Goal: Information Seeking & Learning: Find specific fact

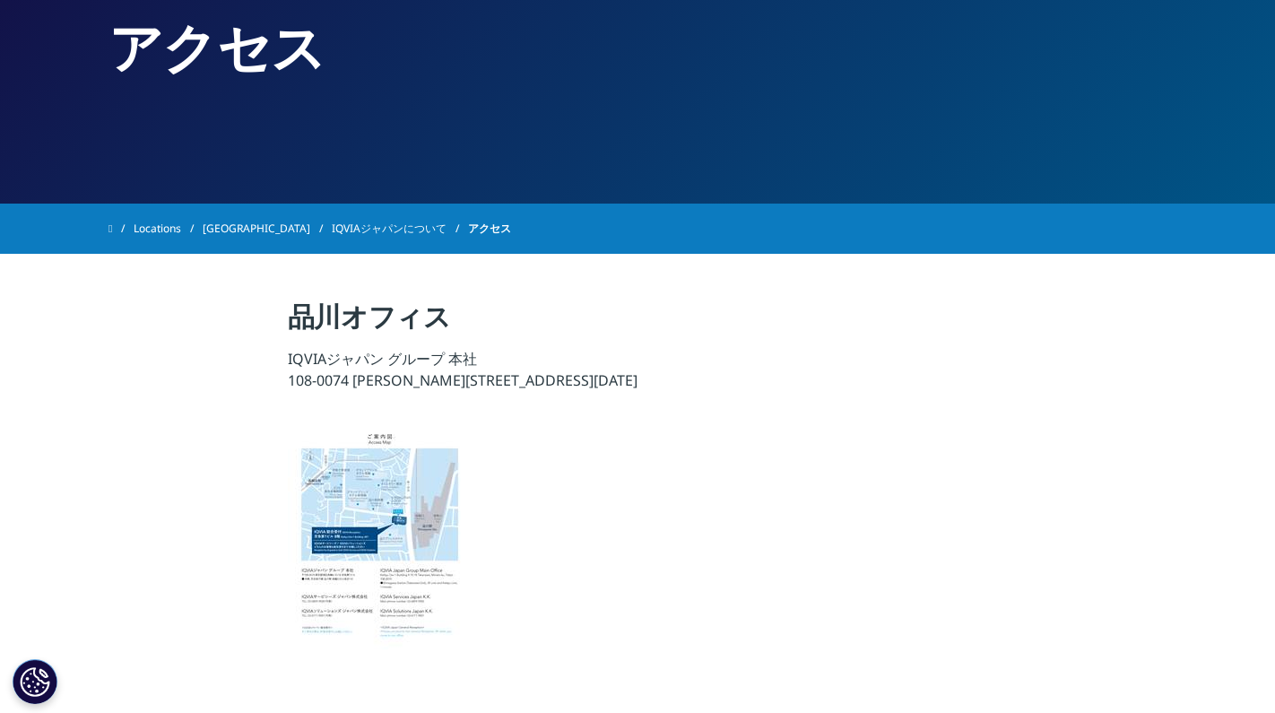
scroll to position [182, 0]
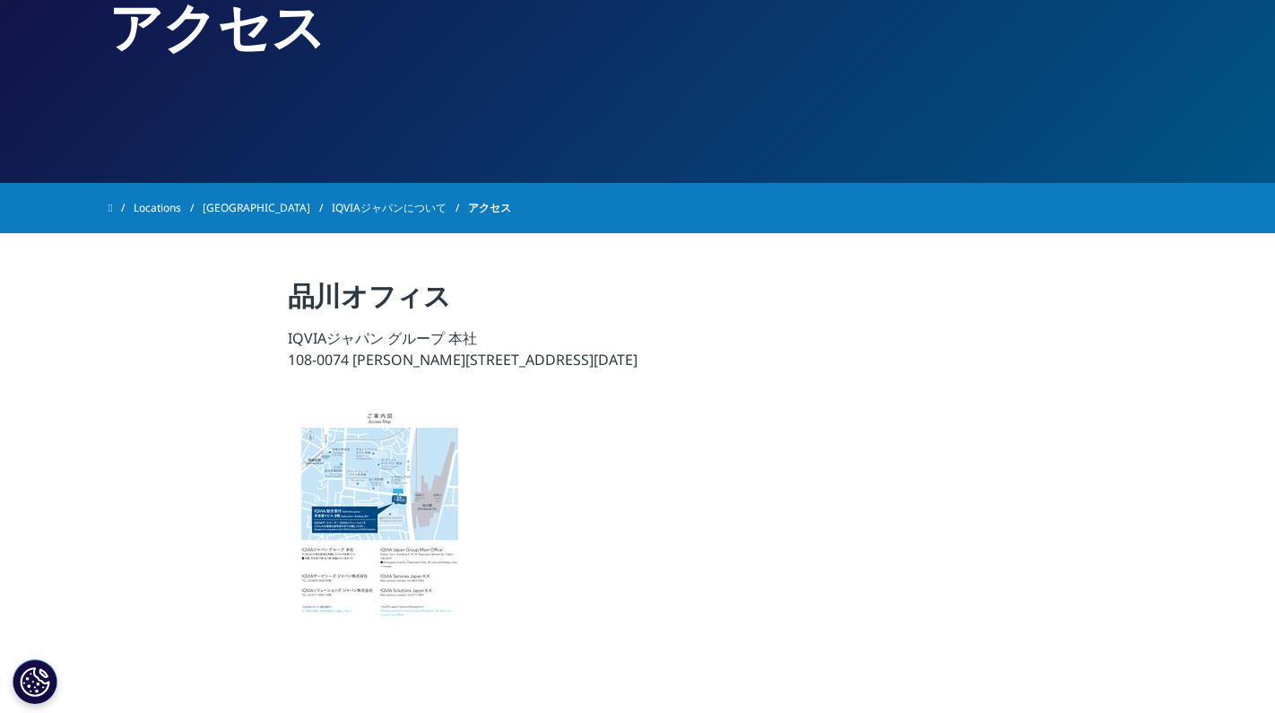
click at [233, 211] on link "[GEOGRAPHIC_DATA]" at bounding box center [267, 208] width 129 height 32
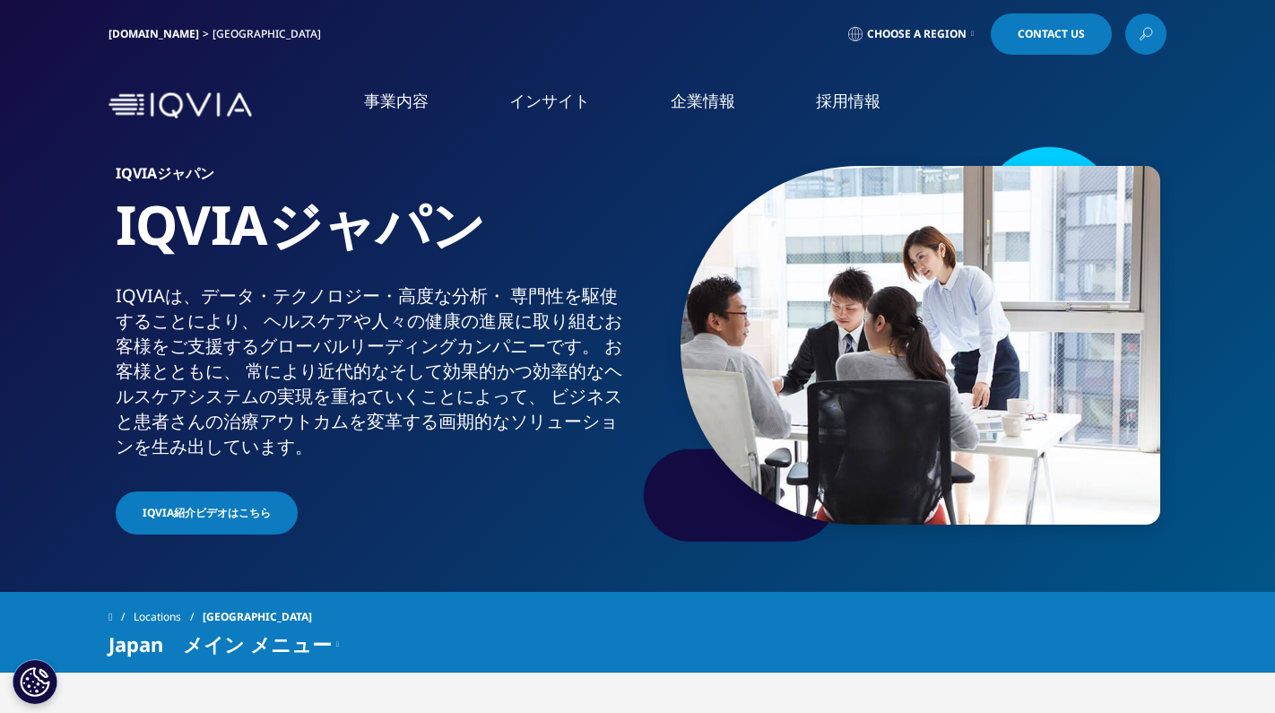
click at [38, 226] on link "概要" at bounding box center [235, 226] width 416 height 21
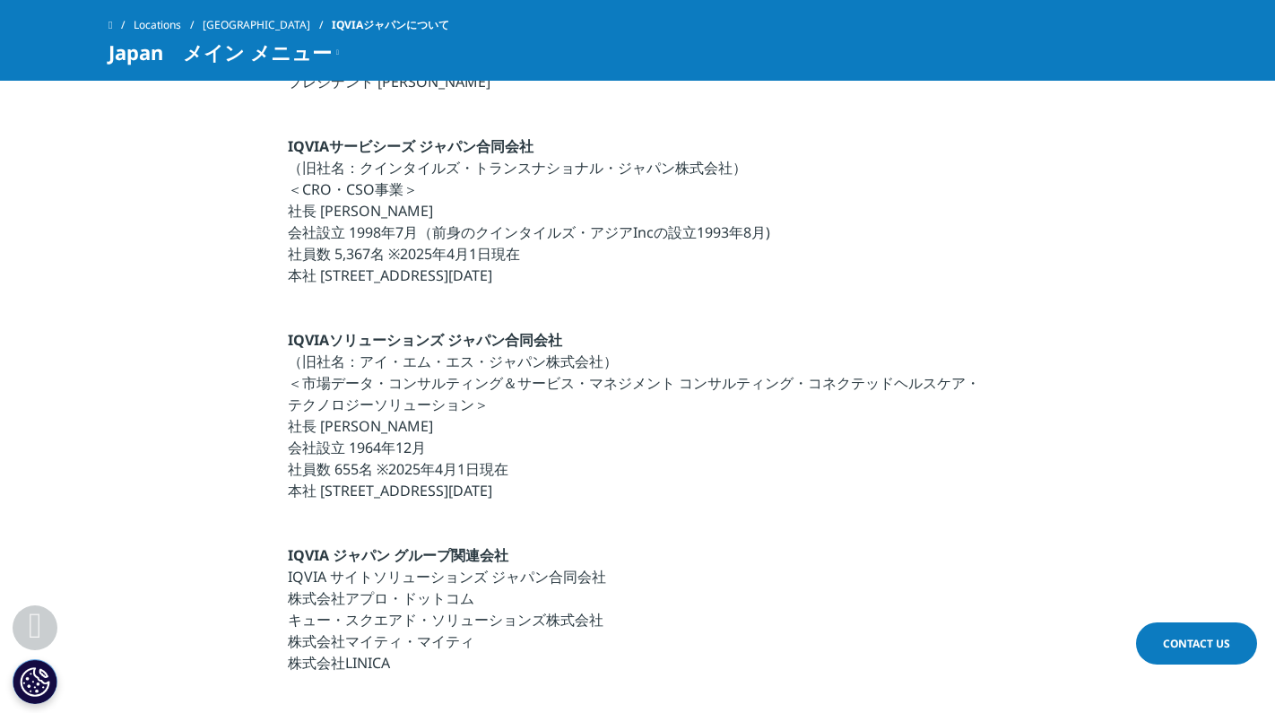
scroll to position [532, 0]
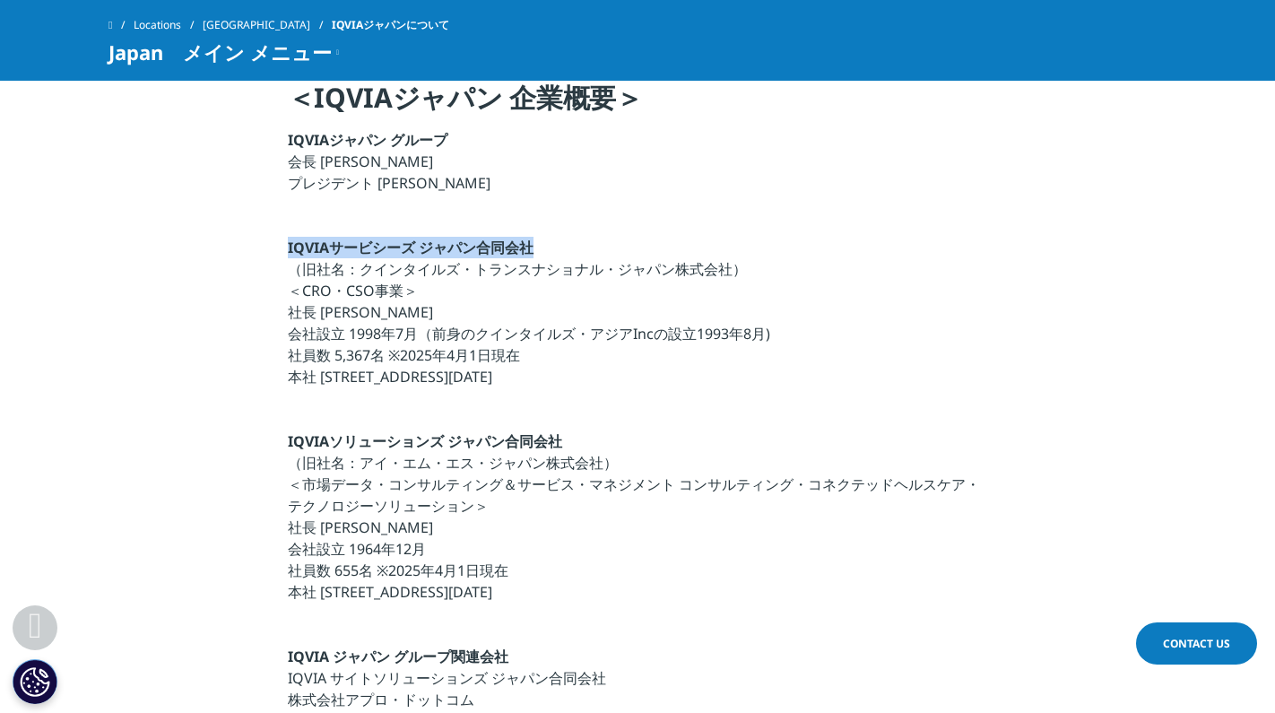
drag, startPoint x: 288, startPoint y: 247, endPoint x: 534, endPoint y: 248, distance: 246.5
click at [534, 248] on p "IQVIAサービシーズ ジャパン合同会社 （旧社名：クインタイルズ・トランスナショナル・ジャパン株式会社） ＜CRO・CSO事業＞ 社長 宇賀神 史彦 会社設…" at bounding box center [638, 317] width 700 height 161
copy strong "IQVIAサービシーズ ジャパン合同会社"
click at [480, 302] on p "IQVIAサービシーズ ジャパン合同会社 （旧社名：クインタイルズ・トランスナショナル・ジャパン株式会社） ＜CRO・CSO事業＞ 社長 宇賀神 史彦 会社設…" at bounding box center [638, 317] width 700 height 161
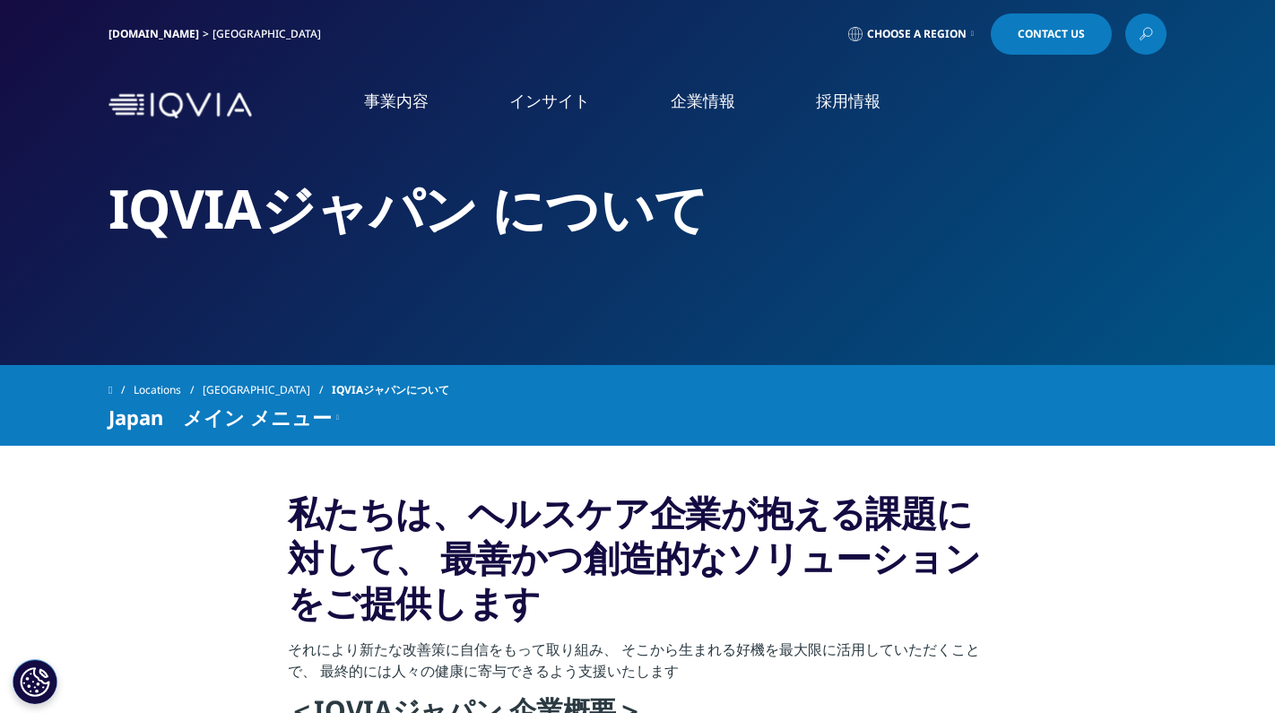
scroll to position [0, 0]
click at [32, 222] on link "概要" at bounding box center [235, 226] width 416 height 21
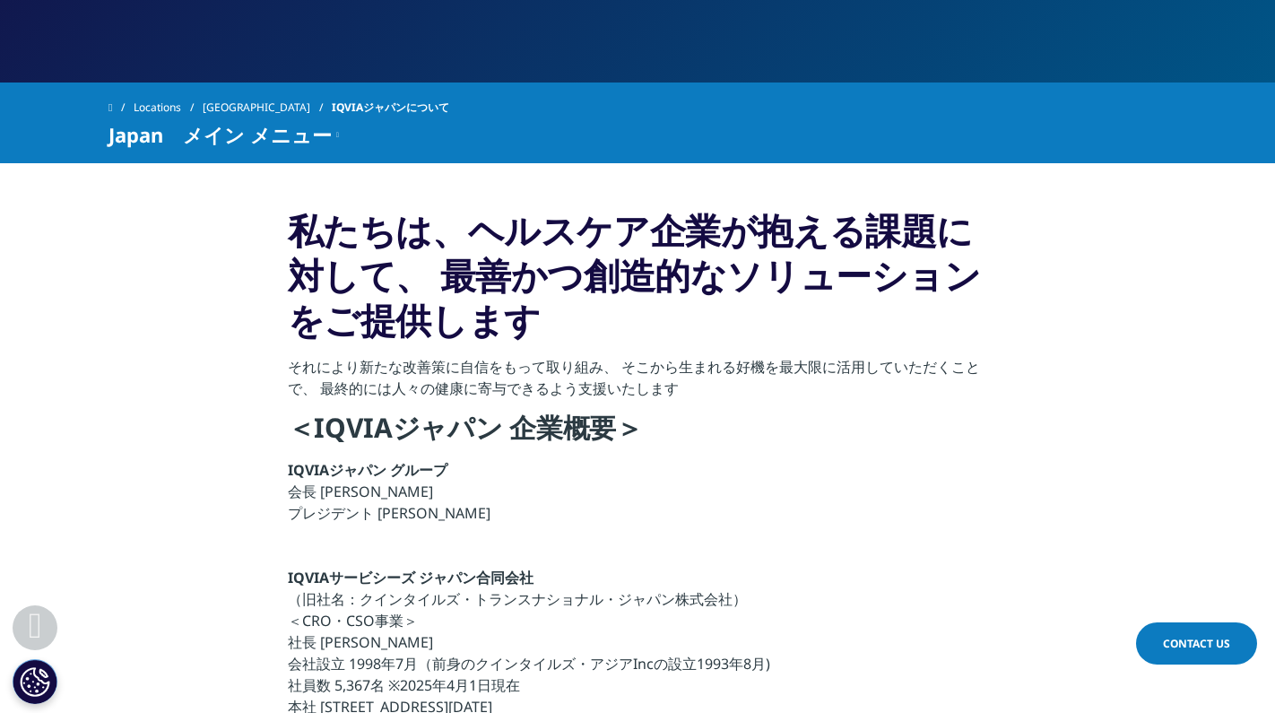
scroll to position [276, 0]
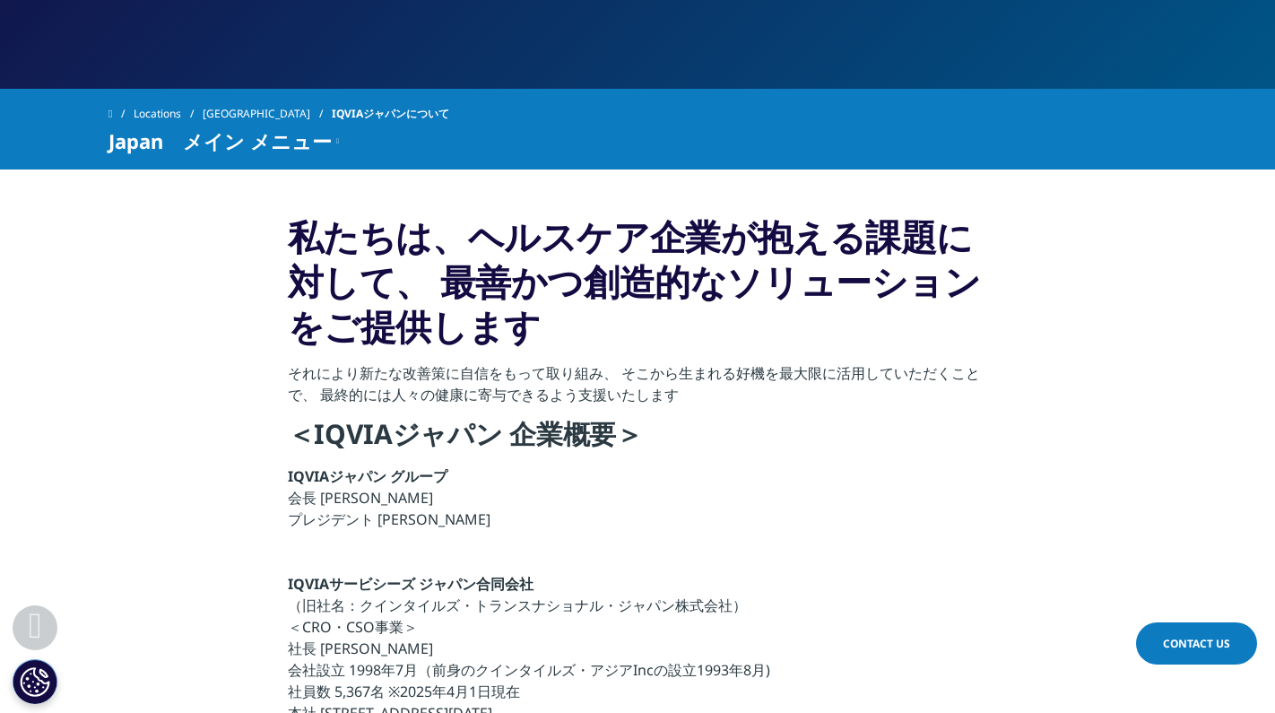
click at [112, 112] on span at bounding box center [110, 114] width 4 height 13
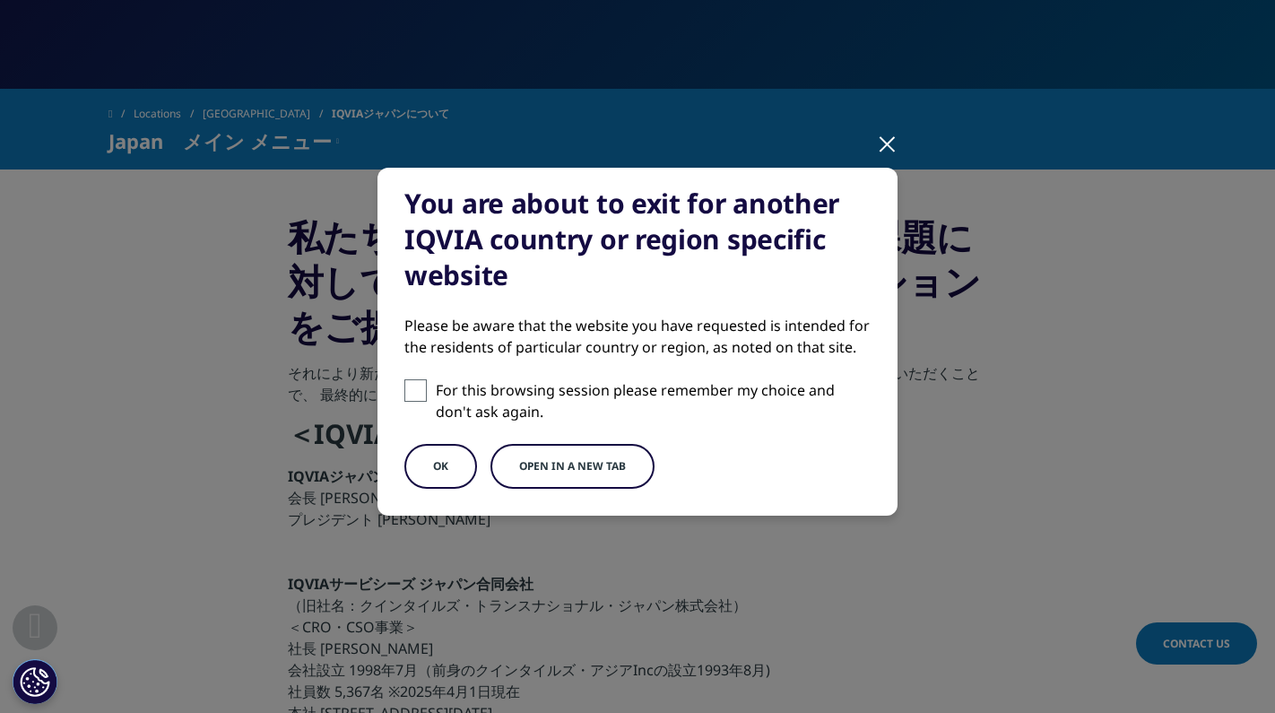
click at [411, 381] on span at bounding box center [415, 390] width 22 height 22
click at [411, 381] on input "For this browsing session please remember my choice and don't ask again." at bounding box center [415, 390] width 22 height 22
checkbox input "true"
click at [884, 148] on div at bounding box center [887, 142] width 21 height 49
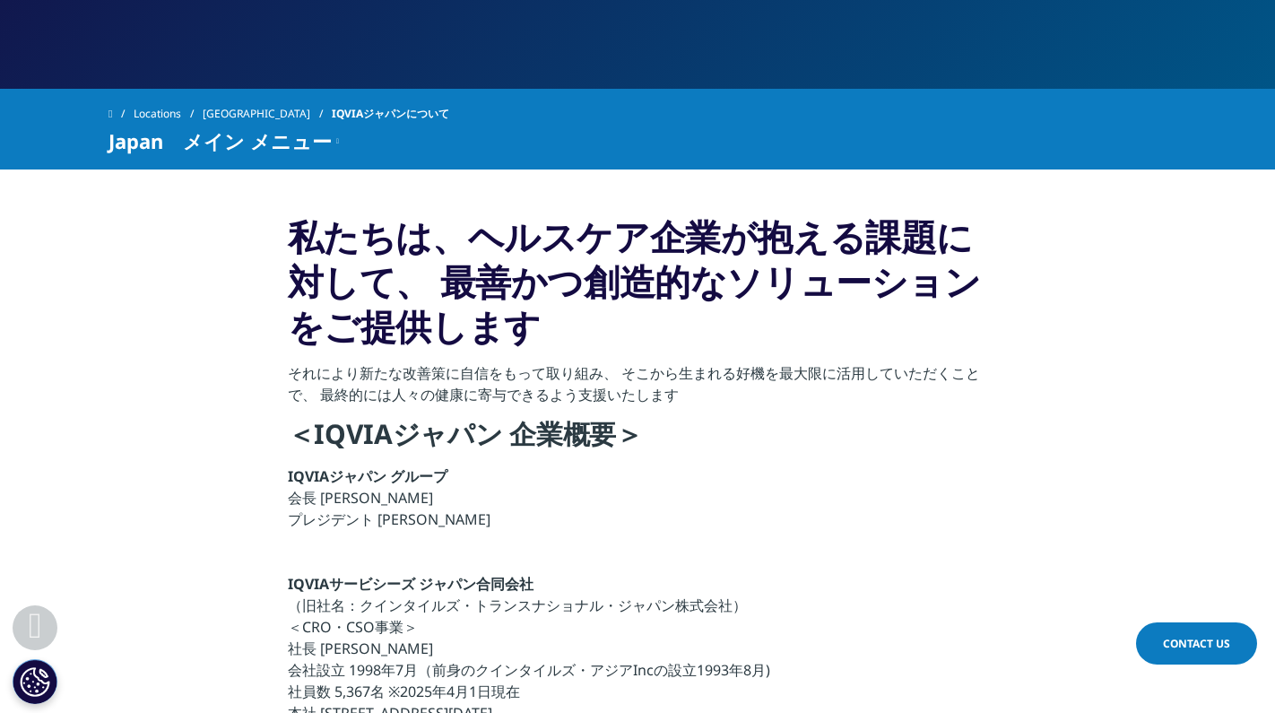
click at [222, 117] on link "[GEOGRAPHIC_DATA]" at bounding box center [267, 114] width 129 height 32
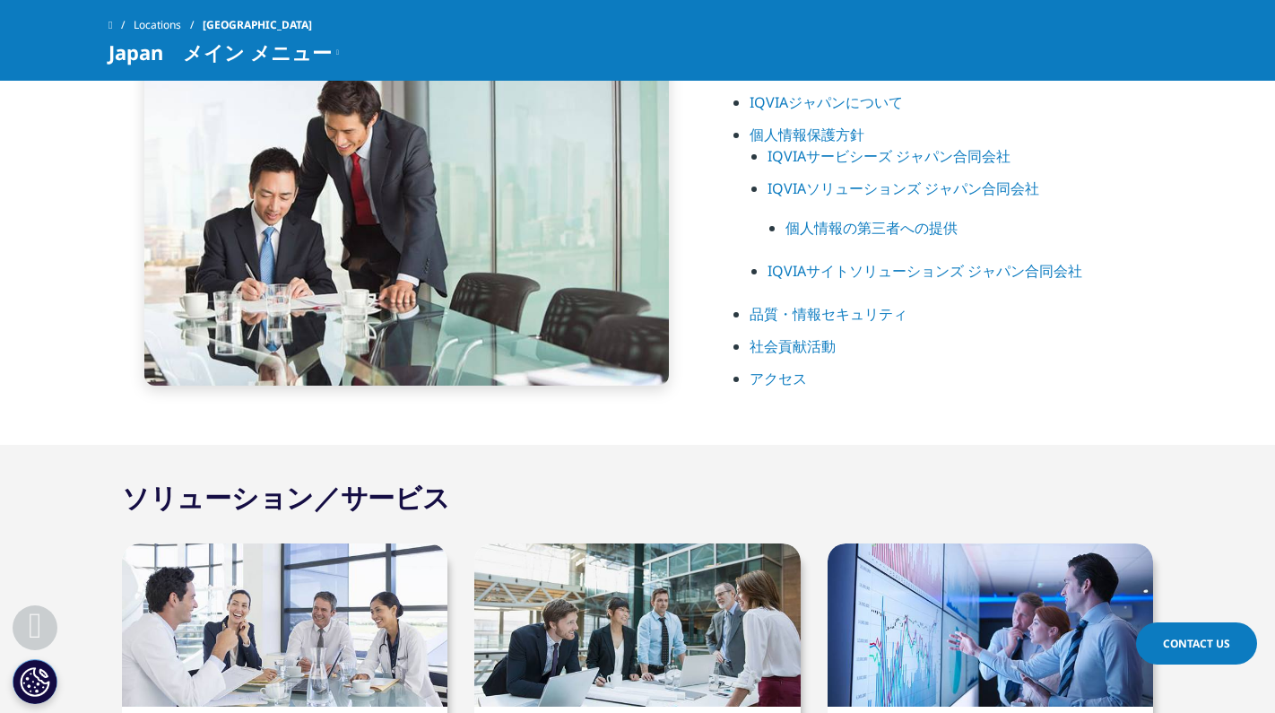
scroll to position [838, 0]
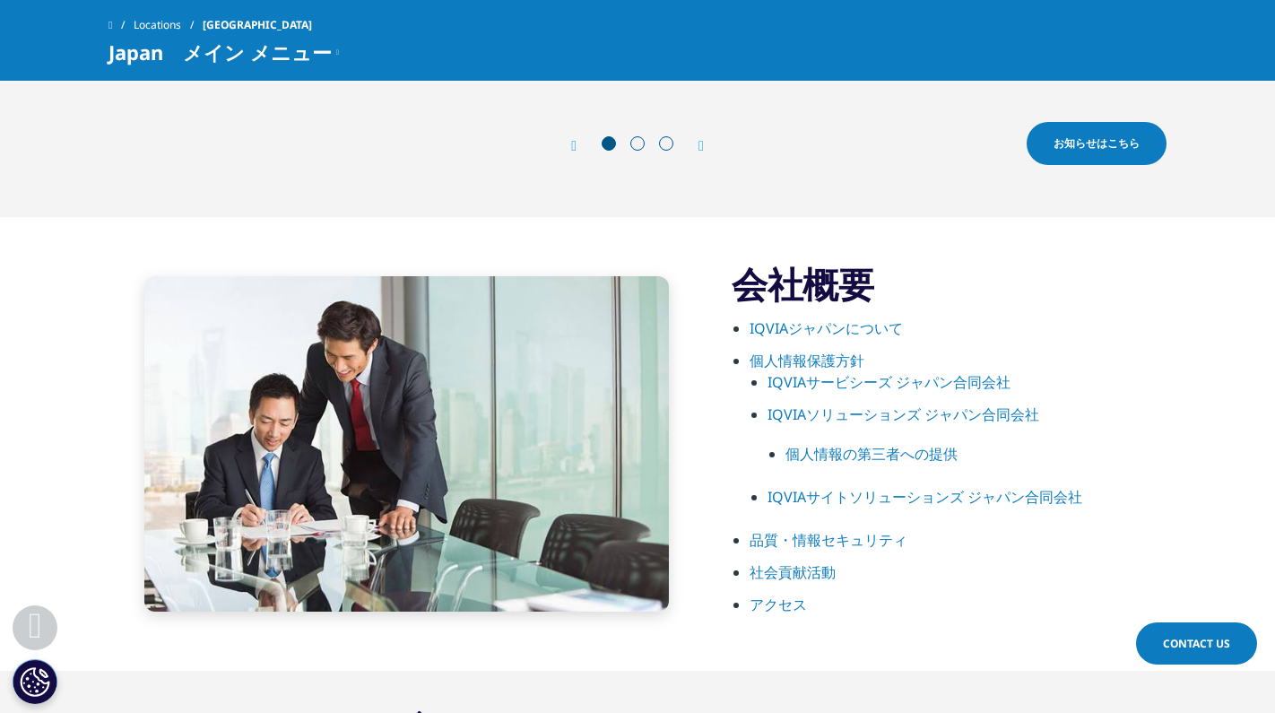
click at [807, 382] on link "IQVIAサービシーズ ジャパン合同会社" at bounding box center [888, 382] width 243 height 20
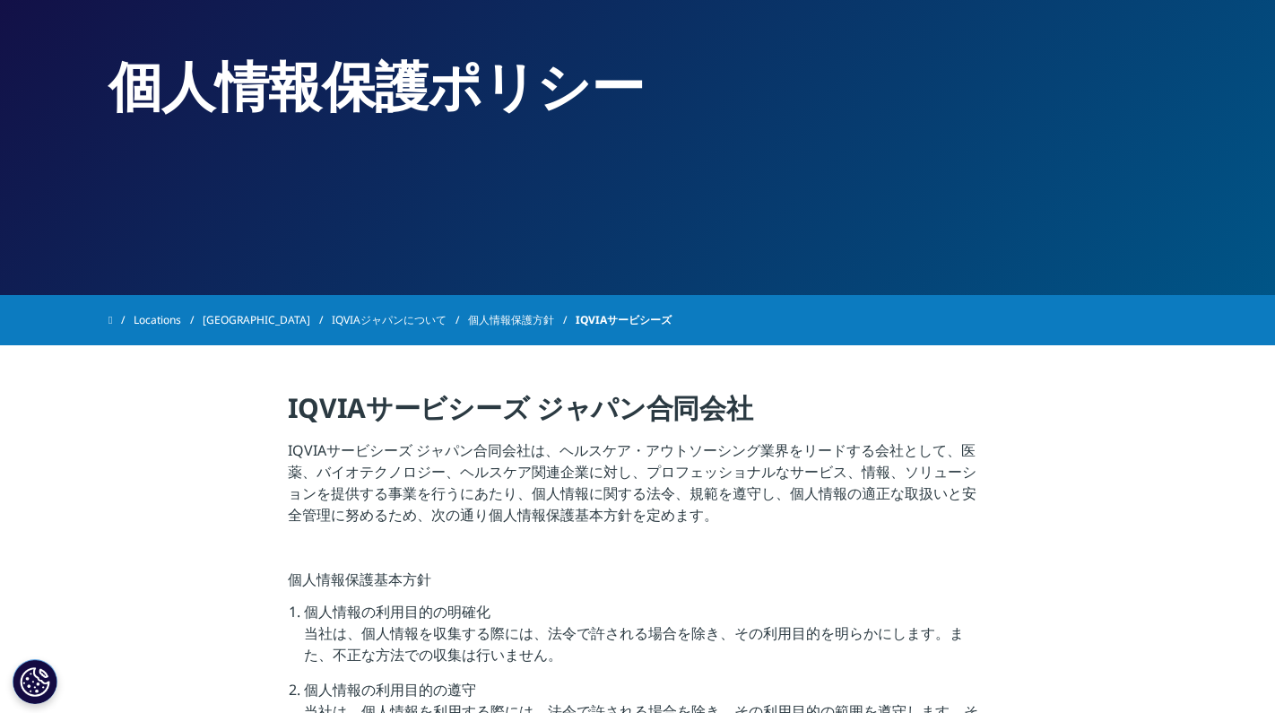
scroll to position [124, 0]
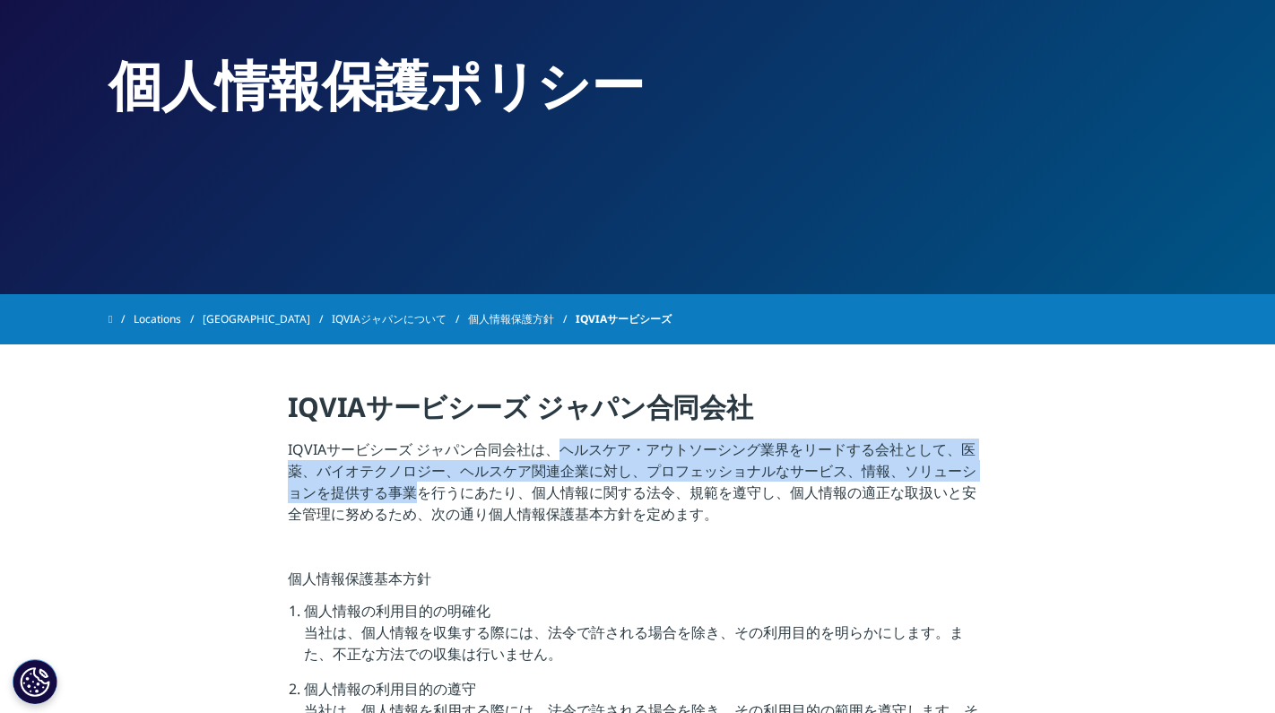
drag, startPoint x: 559, startPoint y: 449, endPoint x: 420, endPoint y: 489, distance: 145.6
click at [420, 489] on p "IQVIAサービシーズ ジャパン合同会社は、ヘルスケア・アウトソーシング業界をリードする会社として、医薬、バイオテクノロジー、ヘルスケア関連企業に対し、プロフ…" at bounding box center [638, 486] width 700 height 97
copy p "ヘルスケア・アウトソーシング業界をリードする会社として、医薬、バイオテクノロジー、ヘルスケア関連企業に対し、プロフェッショナルなサービス、情報、ソリューション…"
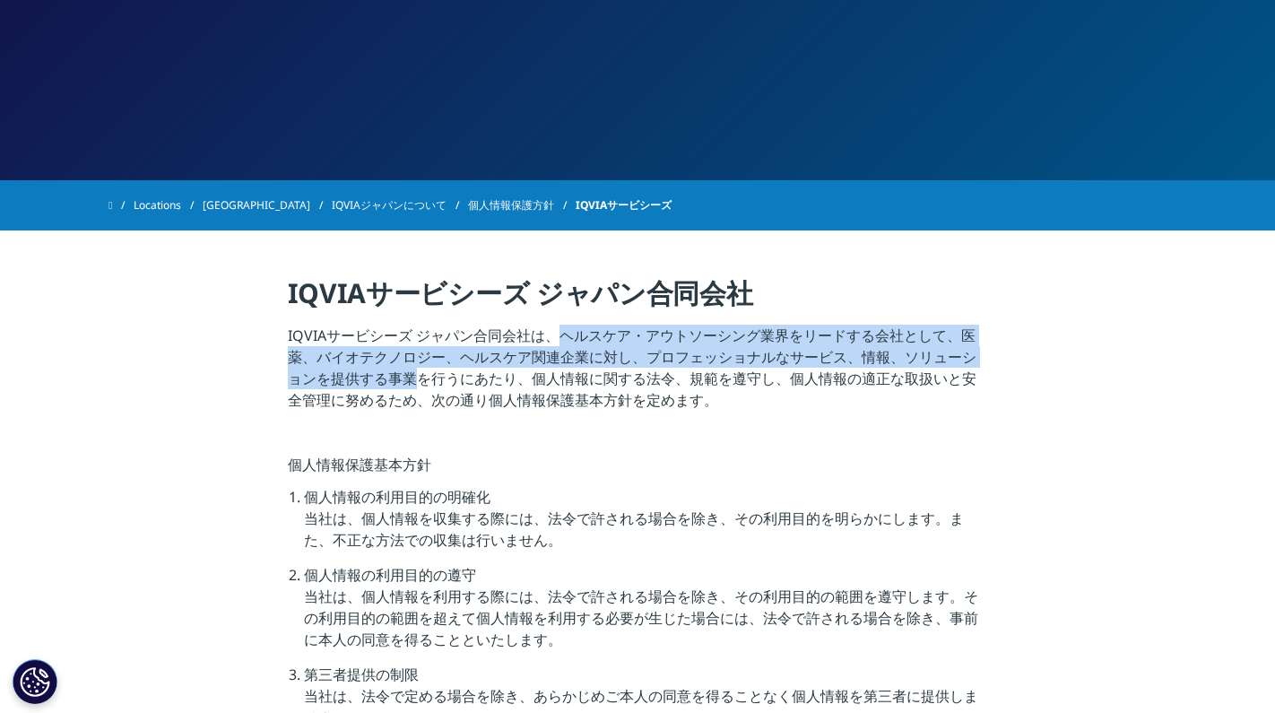
scroll to position [141, 0]
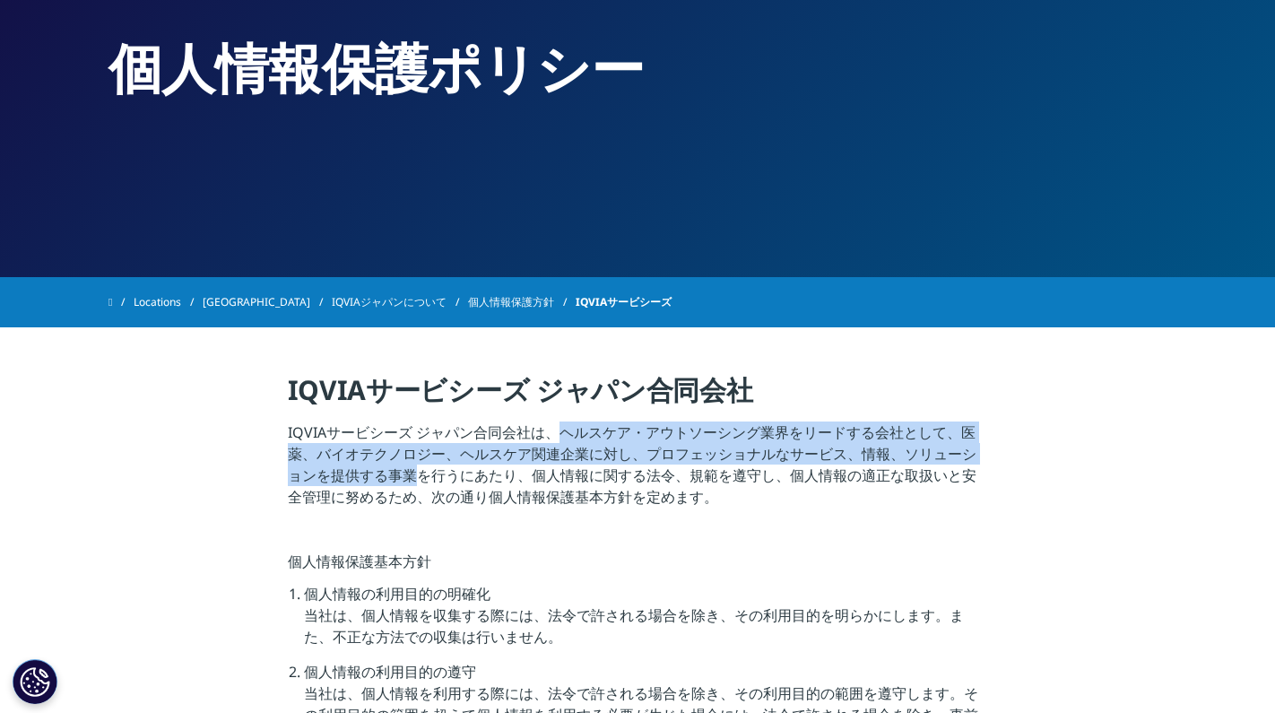
click at [234, 301] on link "[GEOGRAPHIC_DATA]" at bounding box center [267, 302] width 129 height 32
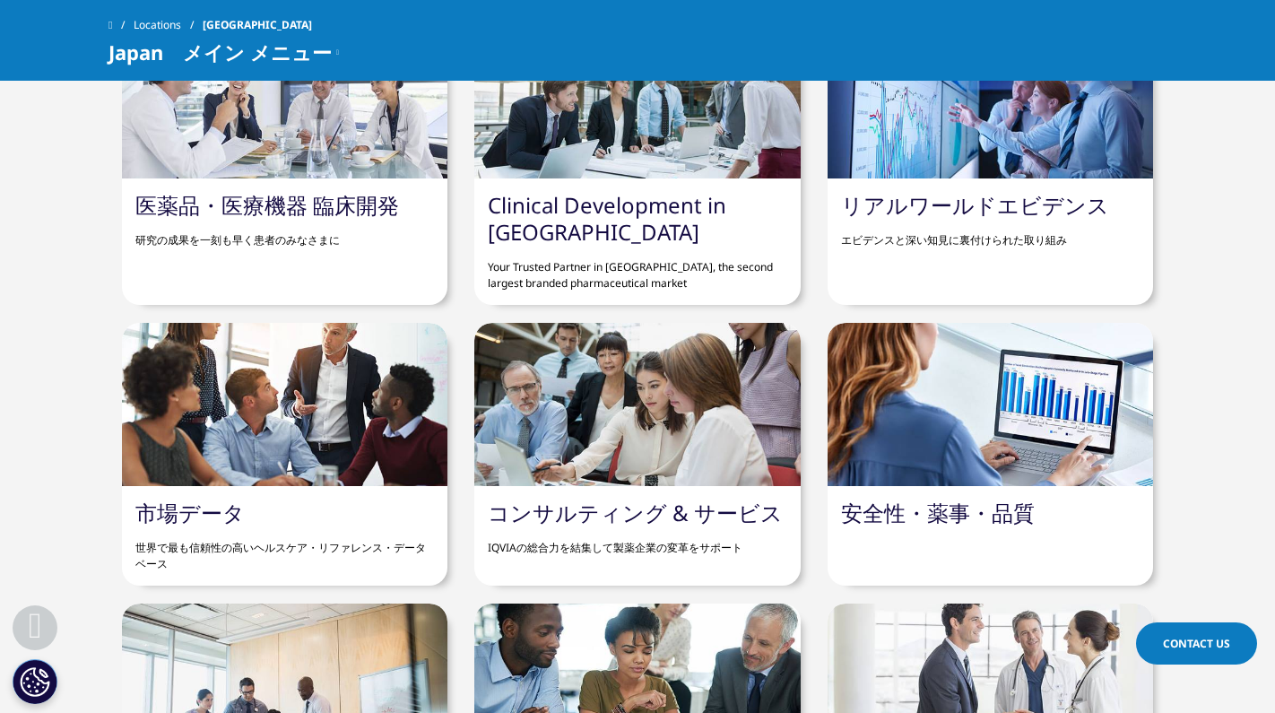
scroll to position [1595, 0]
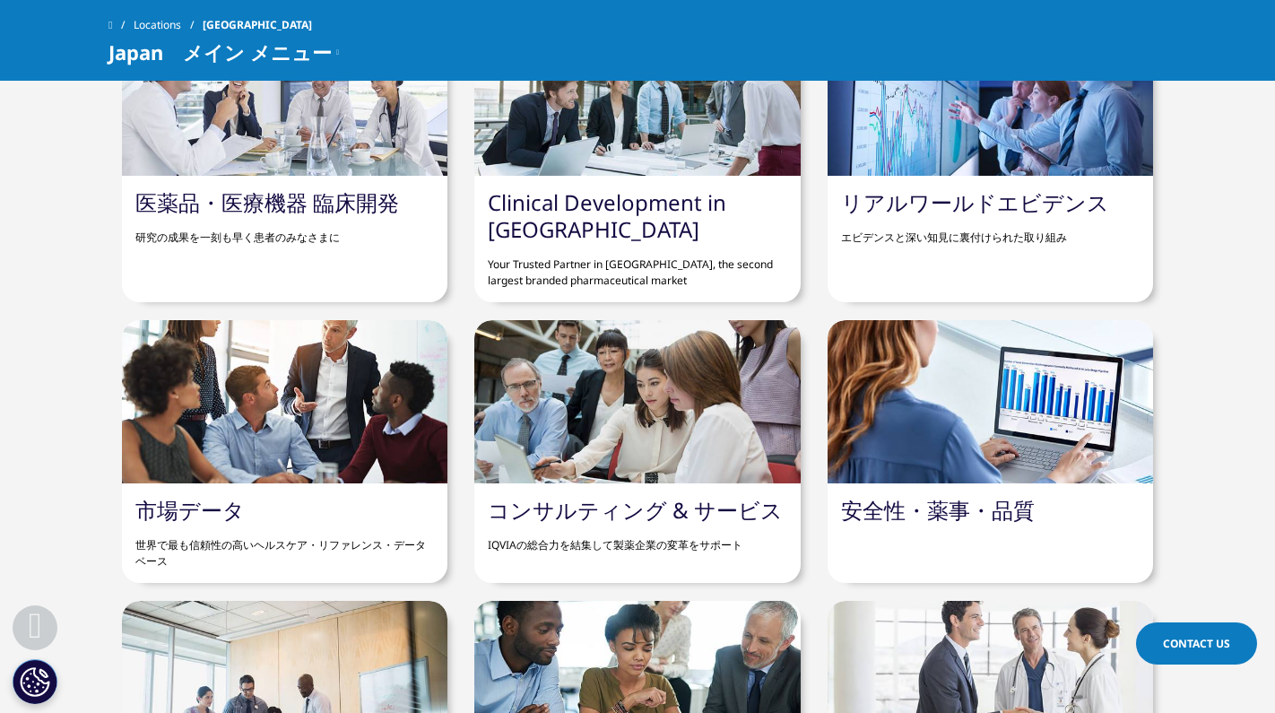
click at [301, 210] on link "医薬品・医療機器 臨床開発" at bounding box center [267, 202] width 264 height 30
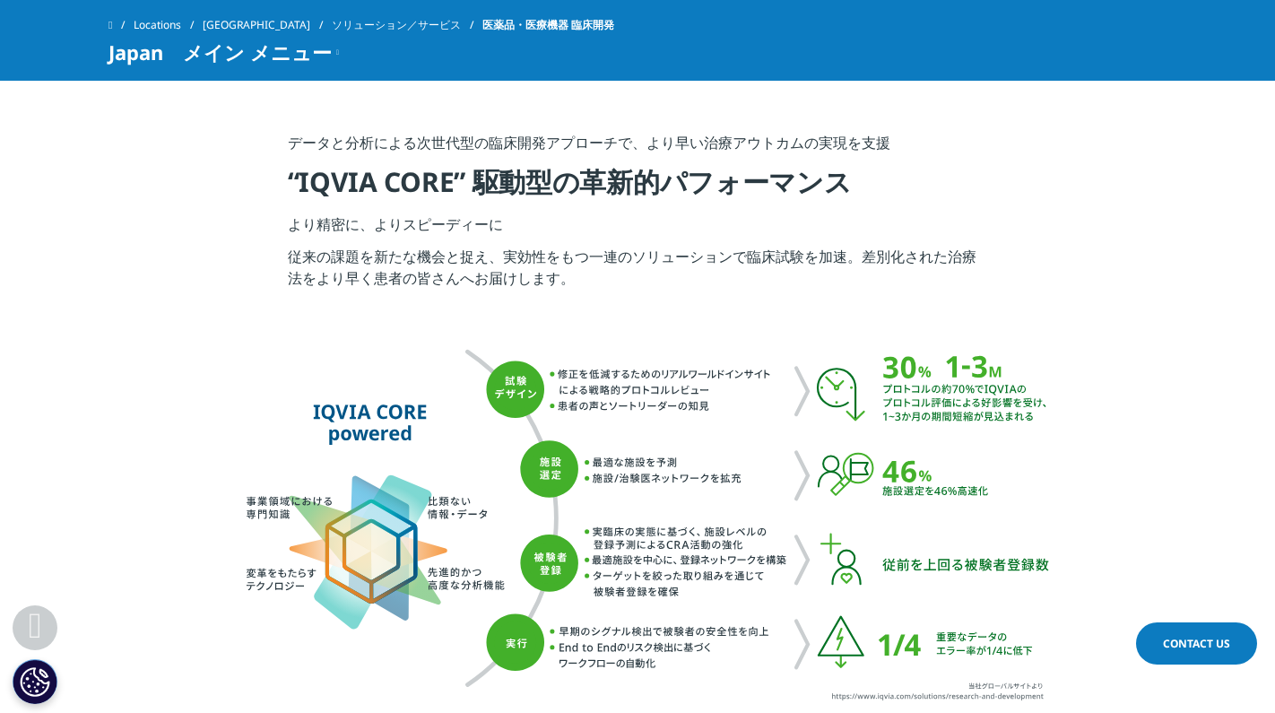
scroll to position [3925, 0]
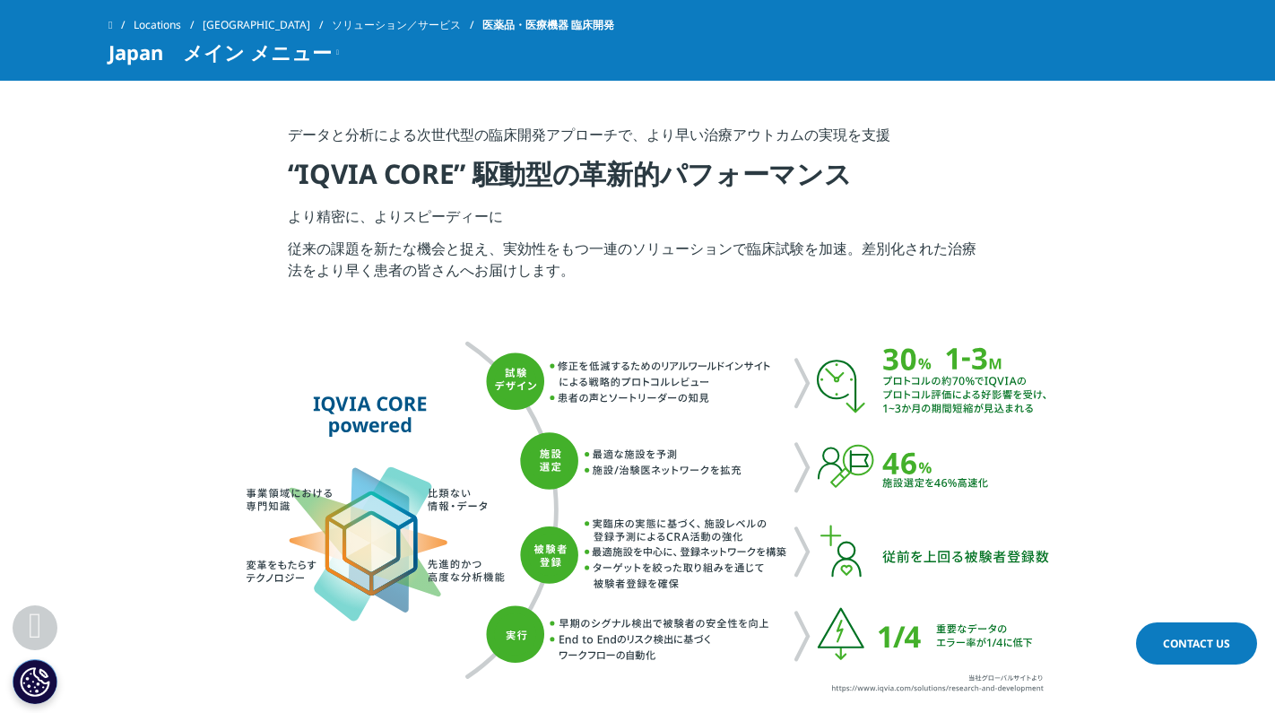
click at [841, 1] on div "Locations [GEOGRAPHIC_DATA] ソリューション／サービス 医薬品・医療機器 臨床開発 Japan　メイン メニュー クリニカルテクノロ…" at bounding box center [637, 40] width 1275 height 81
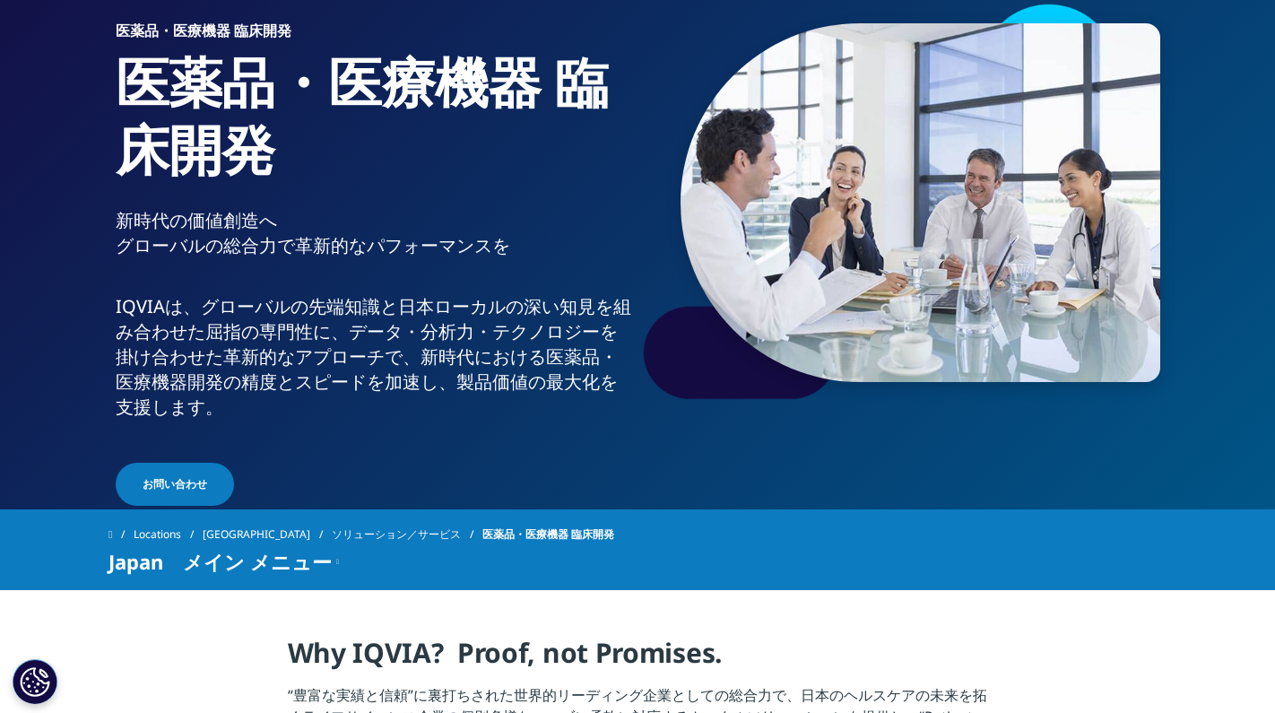
scroll to position [145, 0]
